Goal: Communication & Community: Answer question/provide support

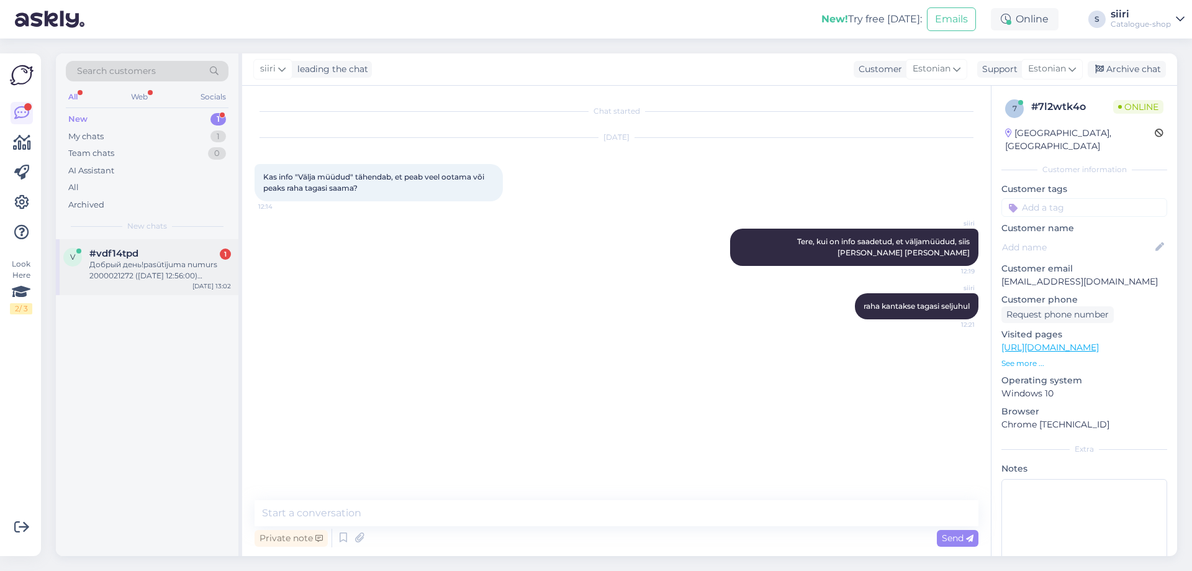
click at [142, 280] on div "Добрый день!pasūtījuma numurs 2000021272 ([DATE] 12:56:00) Выбрала неверный раз…" at bounding box center [160, 270] width 142 height 22
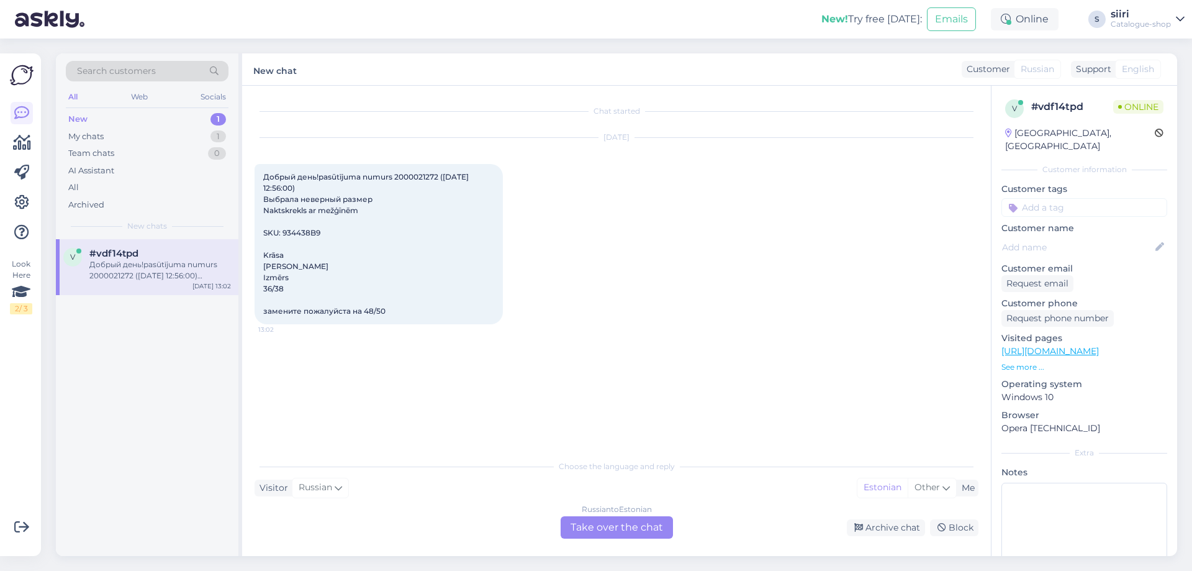
click at [626, 529] on div "Russian to Estonian Take over the chat" at bounding box center [617, 527] width 112 height 22
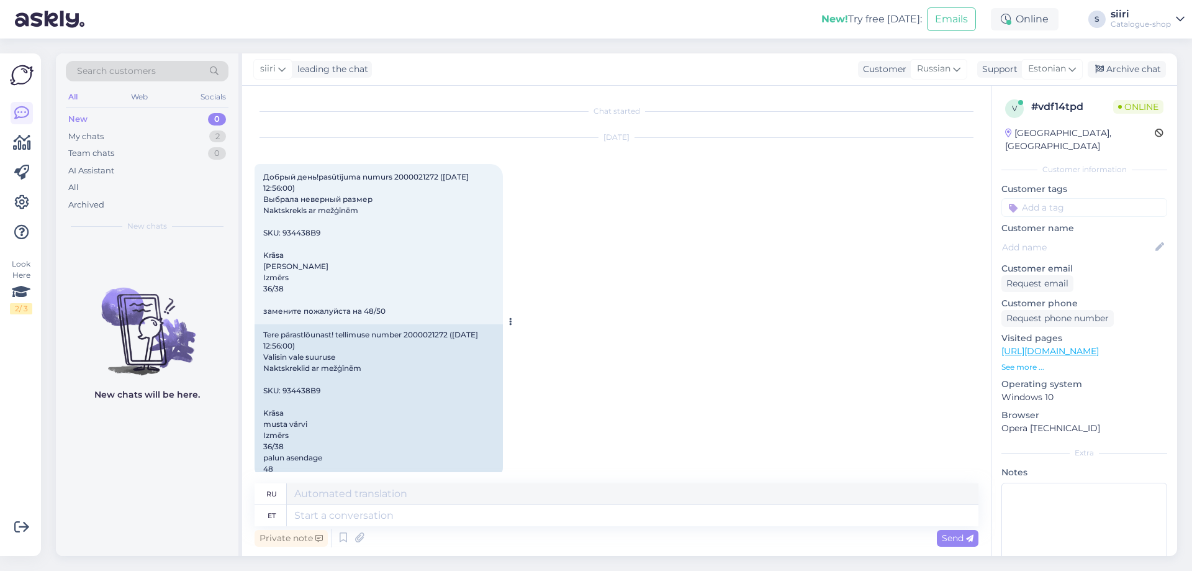
scroll to position [21, 0]
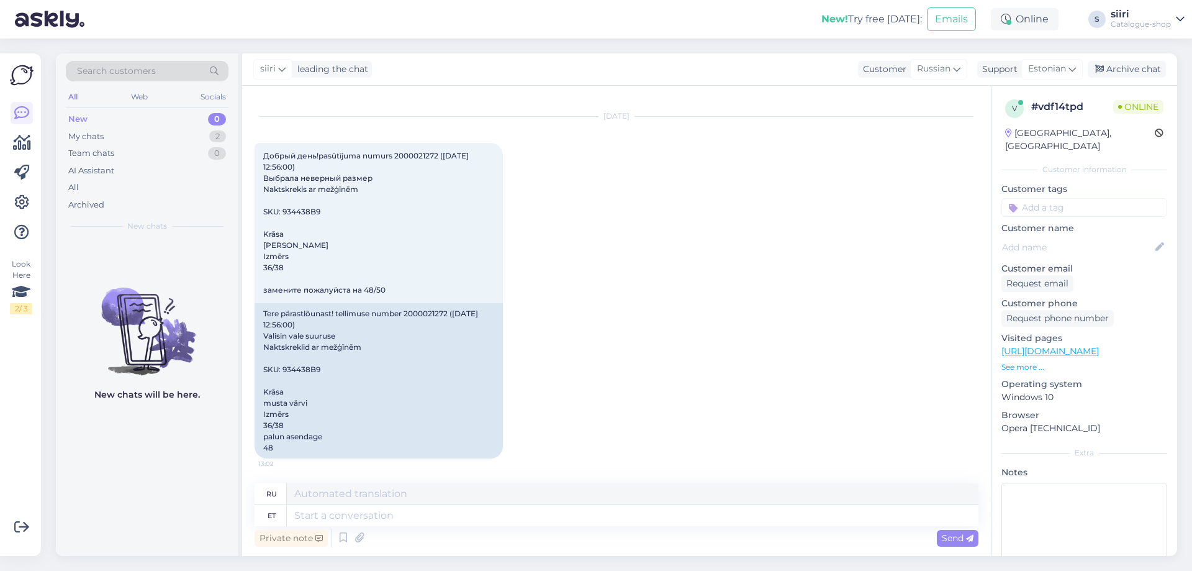
click at [91, 475] on div "New chats will be here." at bounding box center [147, 397] width 183 height 317
click at [297, 515] on textarea at bounding box center [633, 515] width 692 height 21
type textarea "täname t"
type textarea "Спасибо"
type textarea "täname teavitamast"
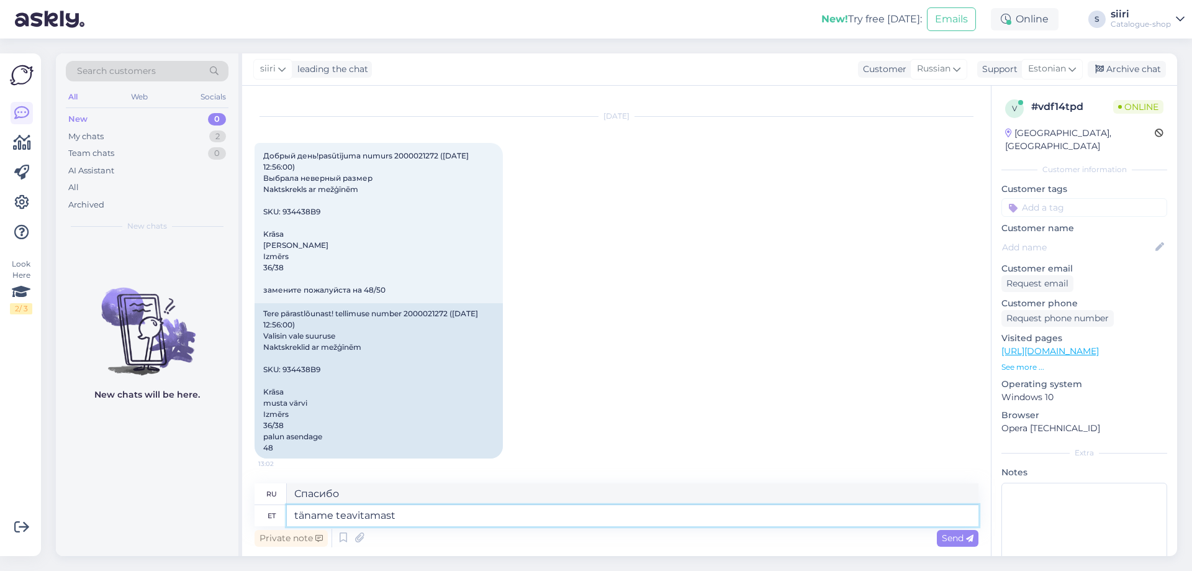
type textarea "спасибо, что сообщили нам"
type textarea "täname teavitamast,"
type textarea "[DEMOGRAPHIC_DATA], что сообщили нам,"
type textarea "täname teavitamast, teeme"
type textarea "Спасибо, что сообщили нам, мы сделаем"
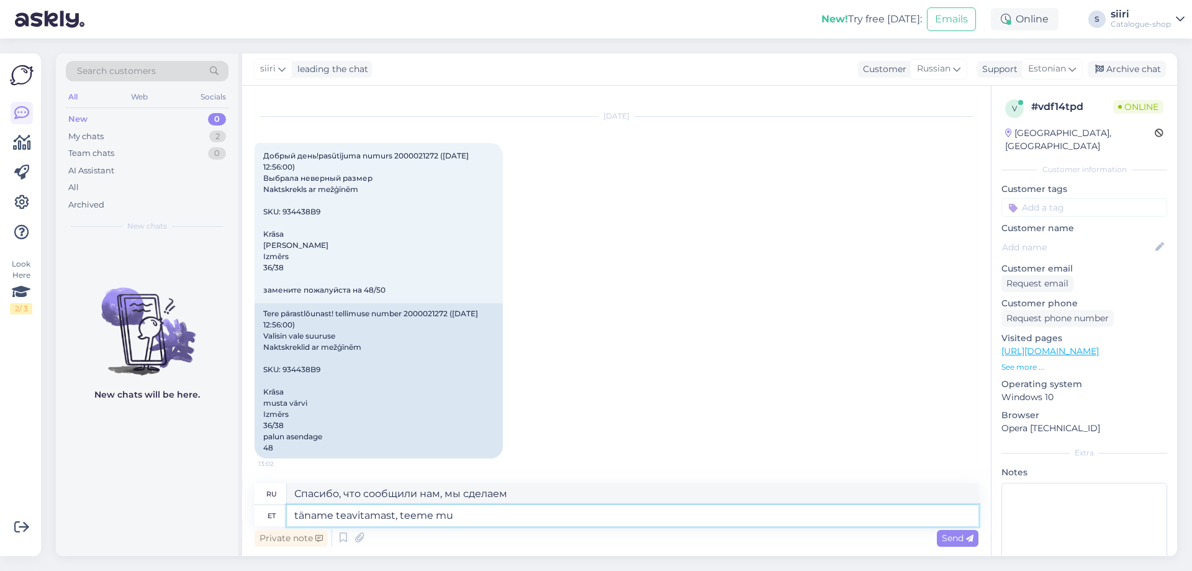
type textarea "täname teavitamast, teeme muu"
type textarea "Спасибо, что сообщили нам, все остальное мы сделаем сами."
type textarea "täname teavitamast, teeme"
type textarea "Спасибо, что сообщили нам, мы сделаем"
type textarea "täname teavitamast, teeme suuruse"
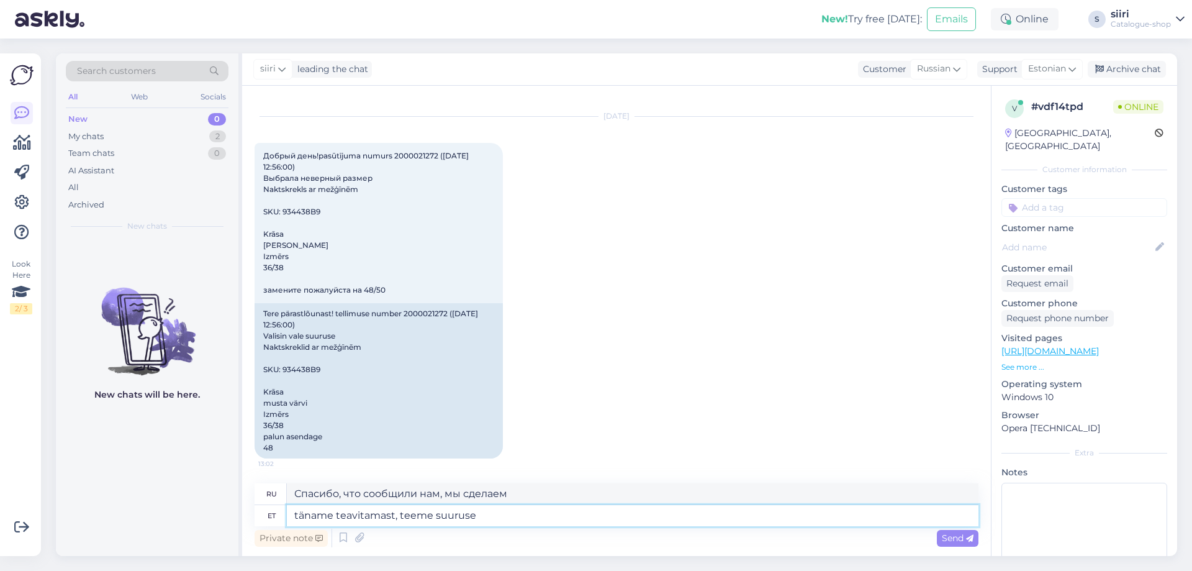
type textarea "Спасибо, что сообщили нам, мы сделаем размер"
type textarea "täname teavitamast, teeme suuruse muudatuse"
type textarea "Спасибо, что сообщили нам, мы изменим размер."
type textarea "täname teavitamast, teeme suuruse muudatuse"
click at [965, 536] on span "Send" at bounding box center [958, 537] width 32 height 11
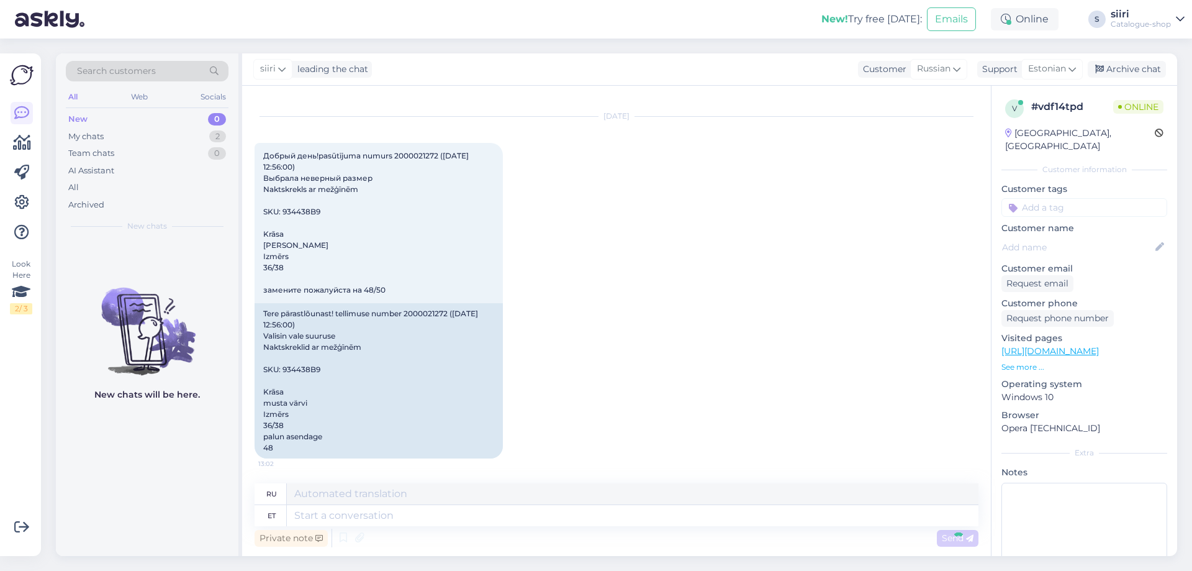
scroll to position [96, 0]
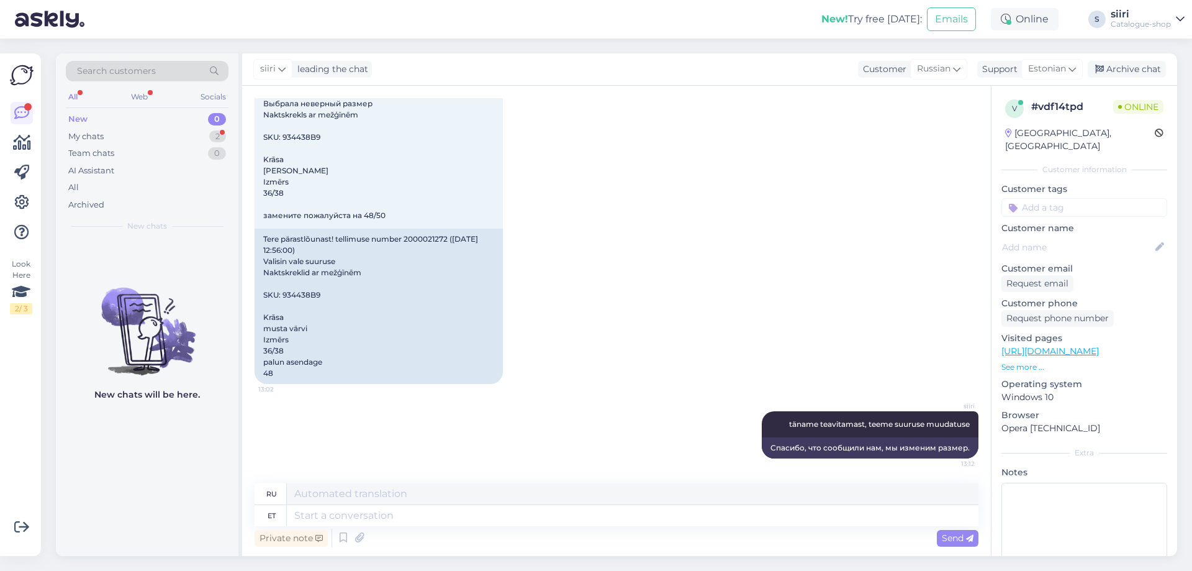
click at [92, 278] on img at bounding box center [147, 321] width 183 height 112
click at [98, 135] on div "My chats" at bounding box center [85, 136] width 35 height 12
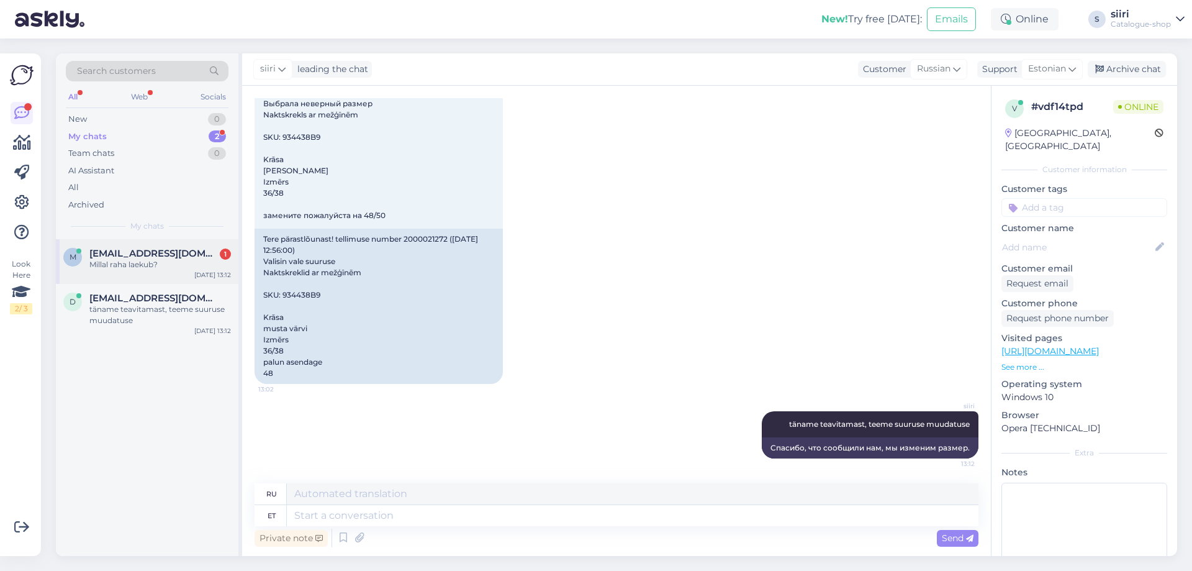
click at [113, 263] on div "Millal raha laekub?" at bounding box center [160, 264] width 142 height 11
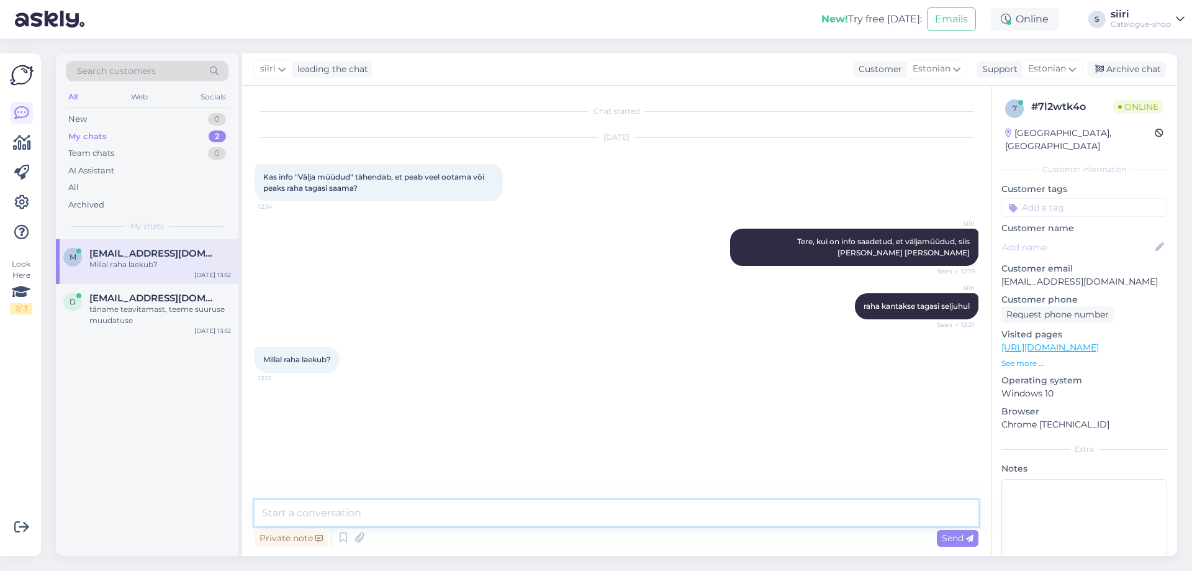
click at [274, 513] on textarea at bounding box center [617, 513] width 724 height 26
type textarea "s"
type textarea "tagasikanne tehakse lähipäevadel sellel nädalal"
click at [952, 537] on span "Send" at bounding box center [958, 537] width 32 height 11
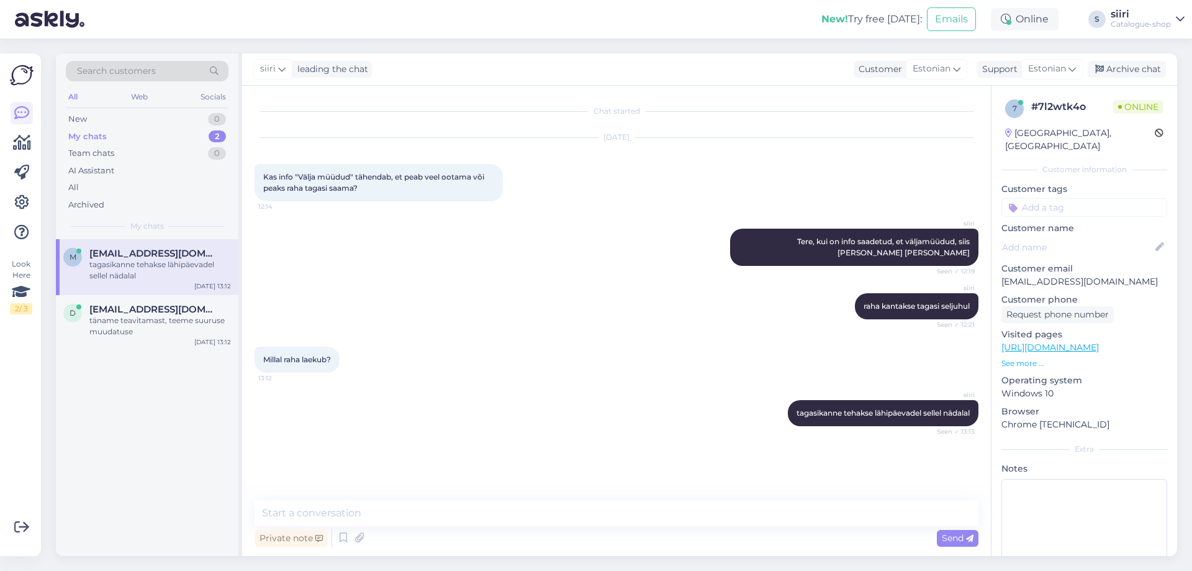
click at [184, 435] on div "m [EMAIL_ADDRESS][DOMAIN_NAME] tagasikanne tehakse lähipäevadel sellel nädalal …" at bounding box center [147, 397] width 183 height 317
click at [1125, 70] on div "Archive chat" at bounding box center [1127, 69] width 78 height 17
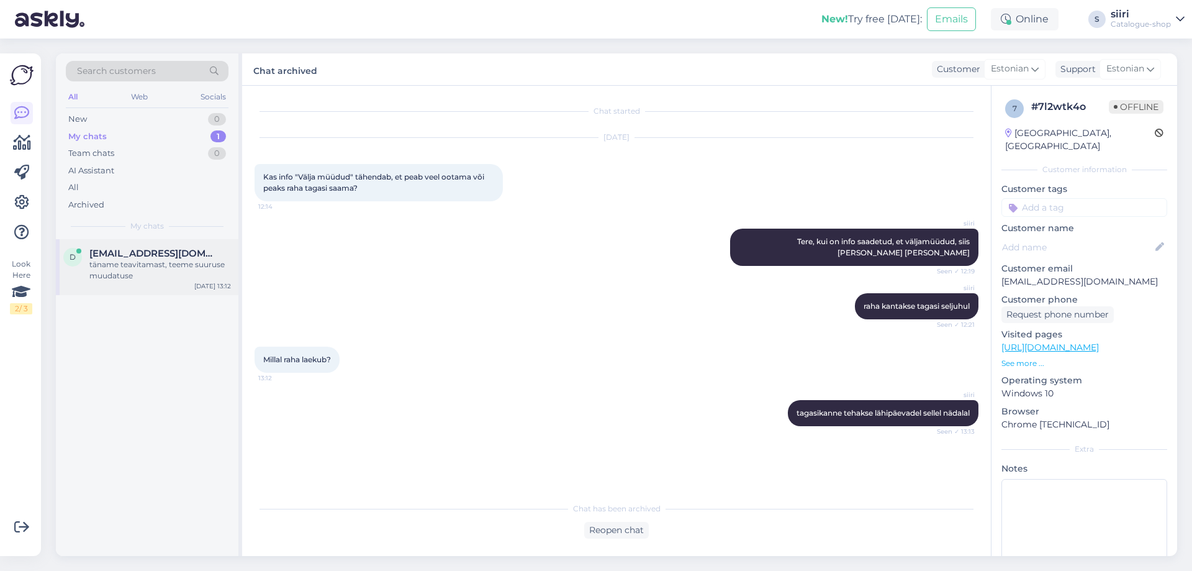
click at [107, 269] on div "täname teavitamast, teeme suuruse muudatuse" at bounding box center [160, 270] width 142 height 22
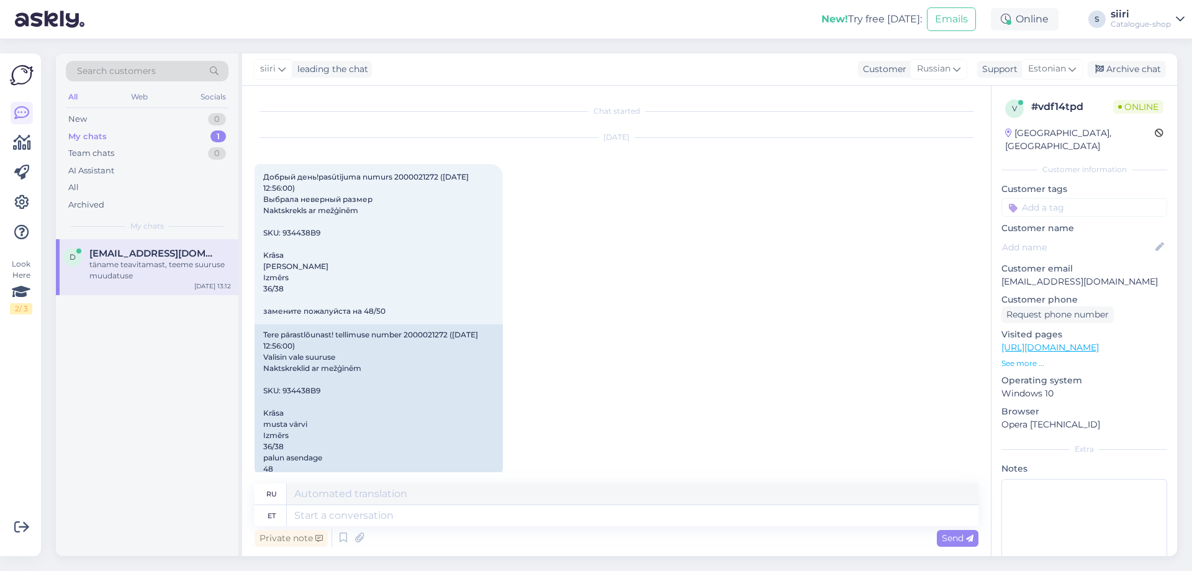
scroll to position [96, 0]
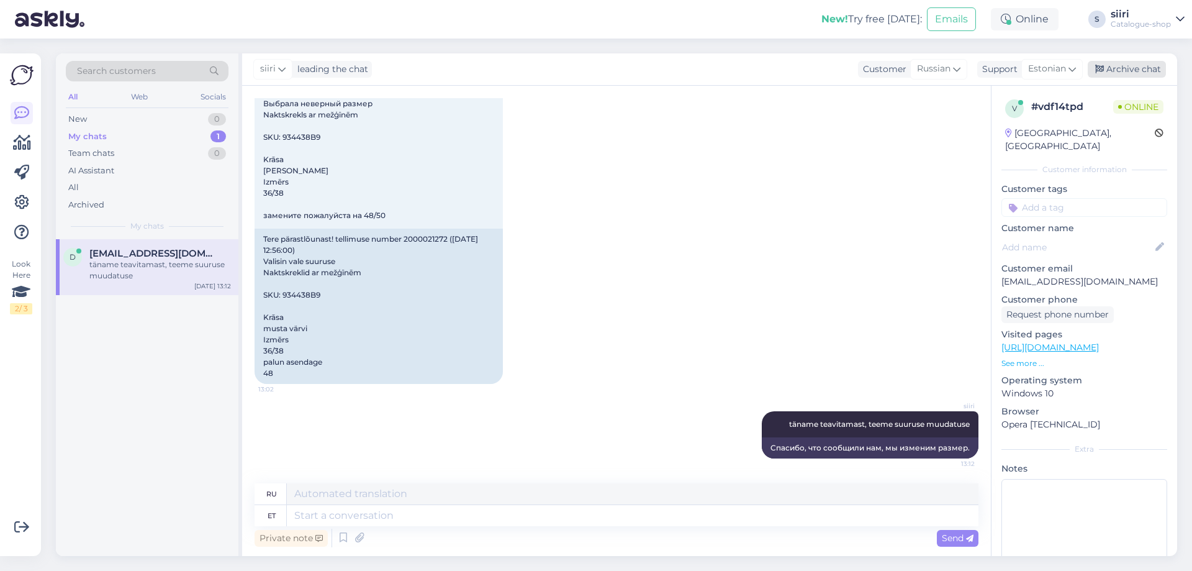
click at [1136, 70] on div "Archive chat" at bounding box center [1127, 69] width 78 height 17
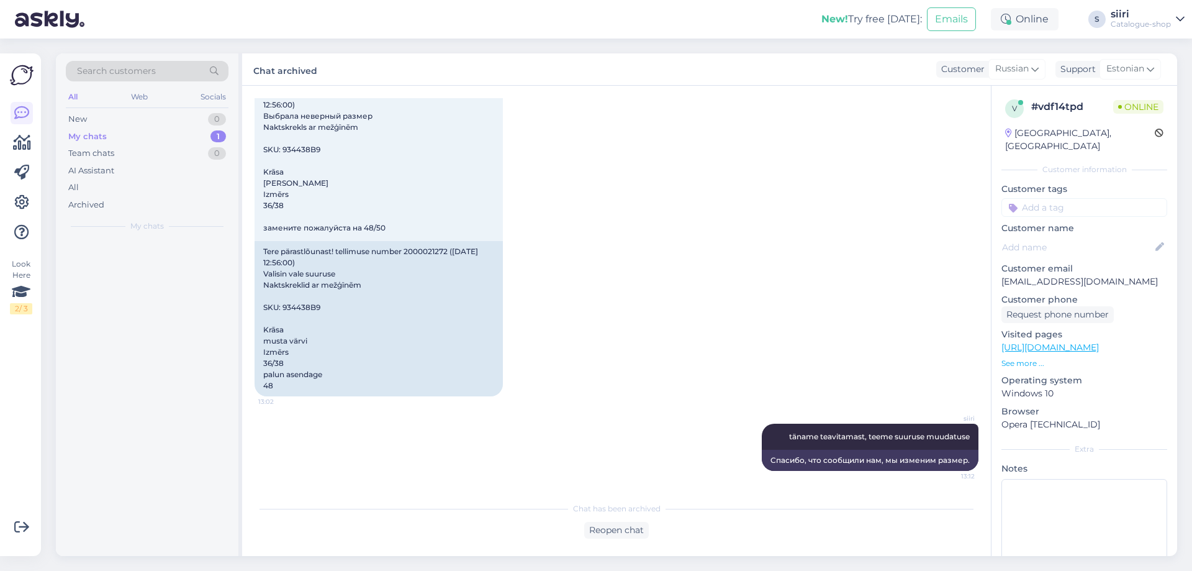
scroll to position [83, 0]
